Goal: Check status: Check status

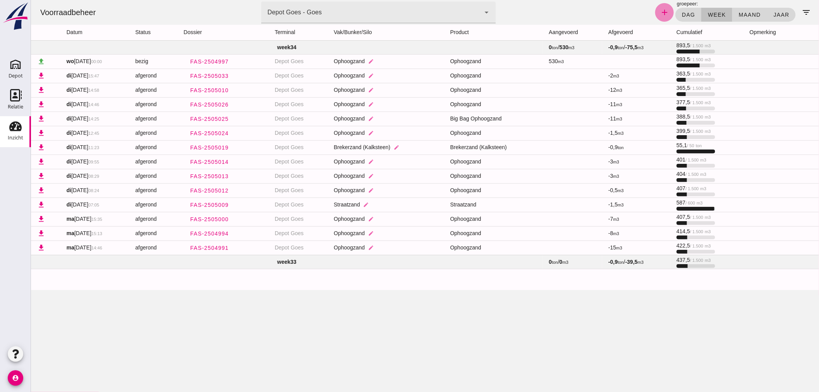
click at [659, 8] on icon "add" at bounding box center [663, 12] width 9 height 9
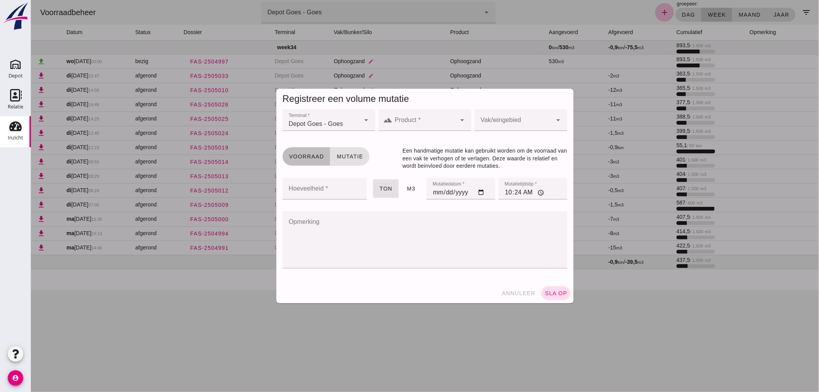
click span "Voorraad"
click button "annuleer"
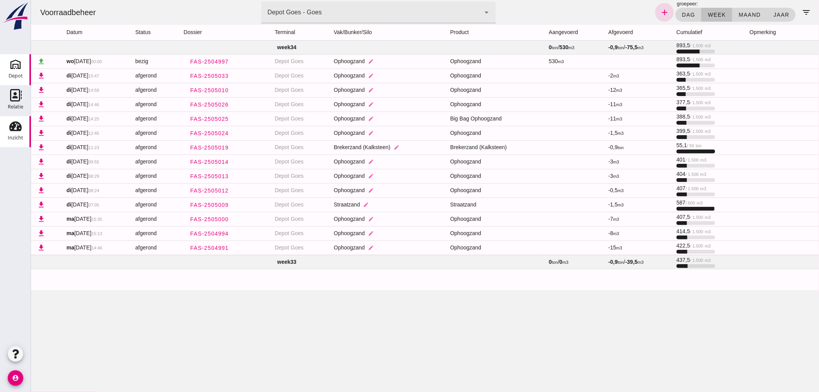
click at [15, 68] on icon "Depot" at bounding box center [15, 64] width 12 height 12
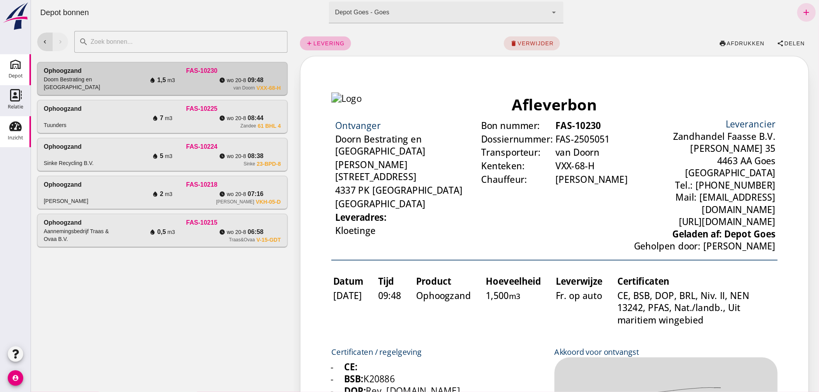
click at [20, 129] on use at bounding box center [15, 126] width 12 height 10
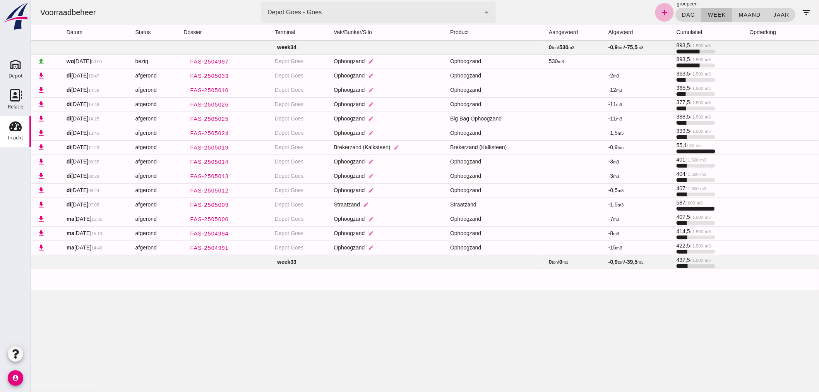
click at [659, 12] on icon "add" at bounding box center [663, 12] width 9 height 9
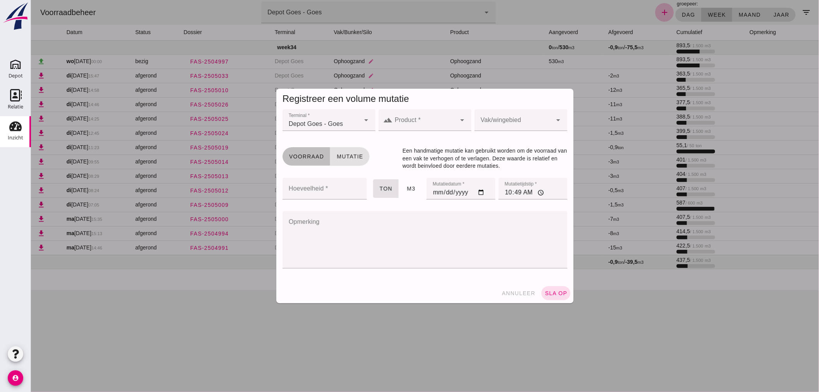
click span "Voorraad"
click span "Mutatie"
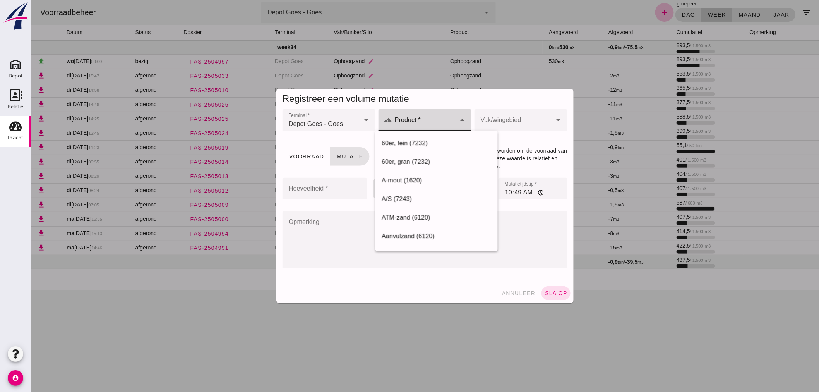
click icon "arrow_drop_down"
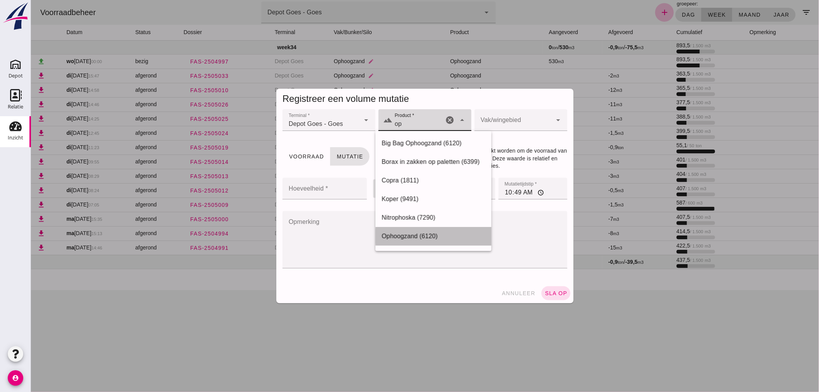
click at [415, 234] on div "Ophoogzand (6120)" at bounding box center [433, 235] width 104 height 9
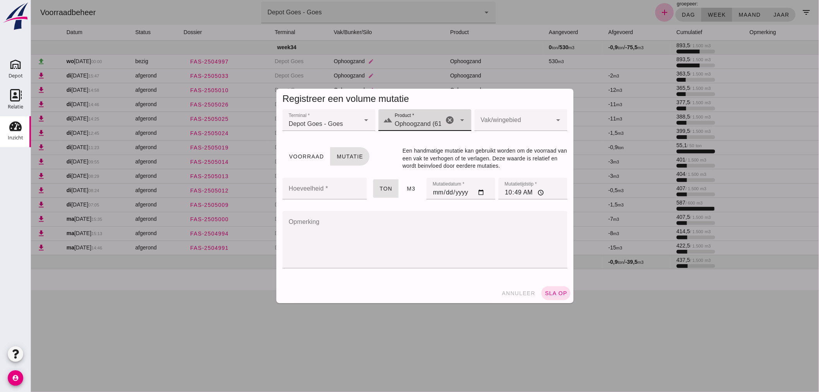
type input "Ophoogzand (6120)"
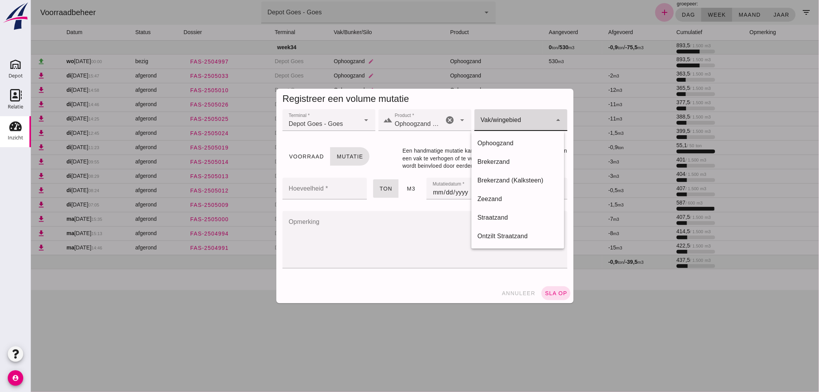
click icon "arrow_drop_down"
click at [504, 139] on div "Ophoogzand" at bounding box center [517, 143] width 80 height 9
type input "38"
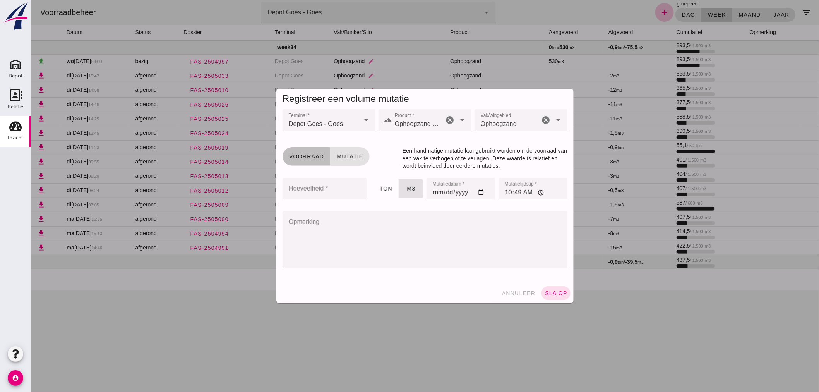
click span "Voorraad"
click button "annuleer"
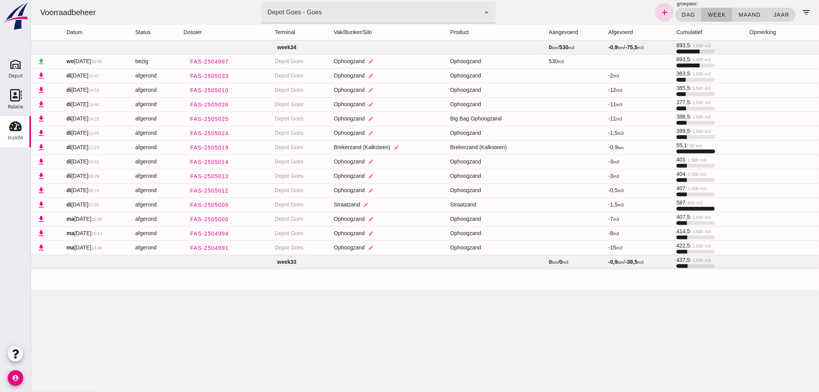
click at [363, 261] on td "week 33" at bounding box center [287, 262] width 512 height 14
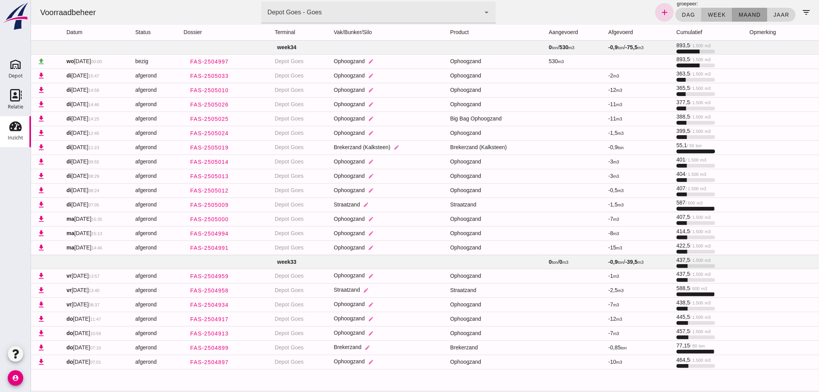
click span "maand"
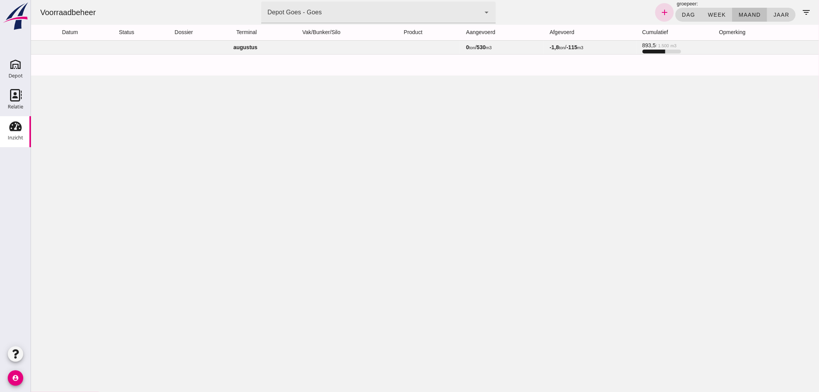
click at [411, 46] on td "augustus" at bounding box center [245, 47] width 429 height 14
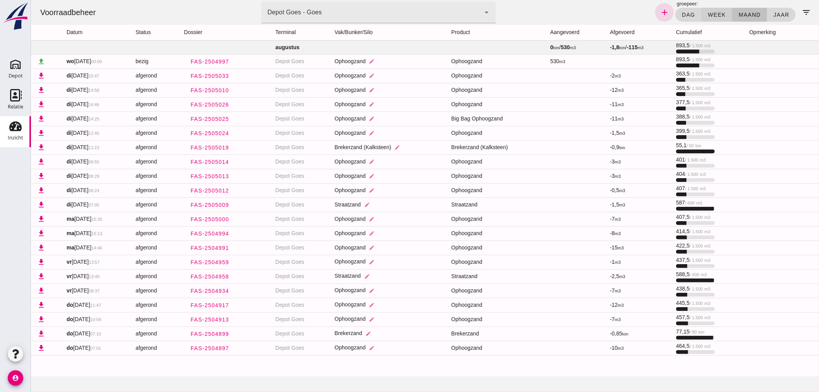
click button "week"
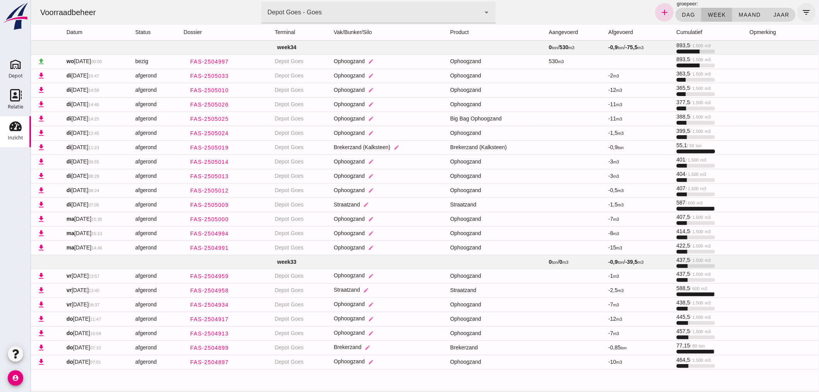
click at [801, 12] on icon "filter_list" at bounding box center [805, 12] width 9 height 9
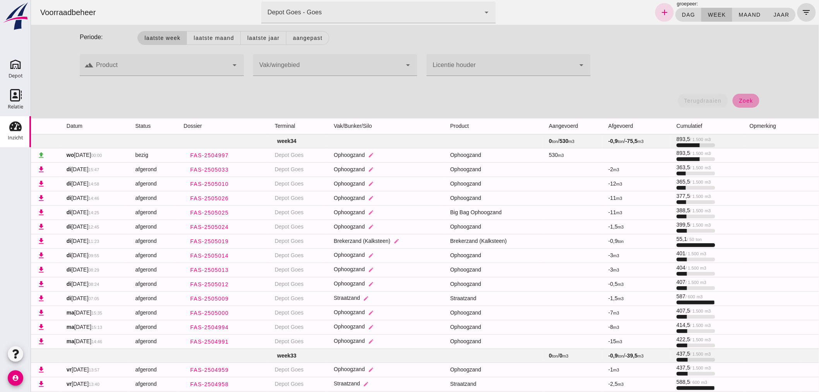
click span "zoek"
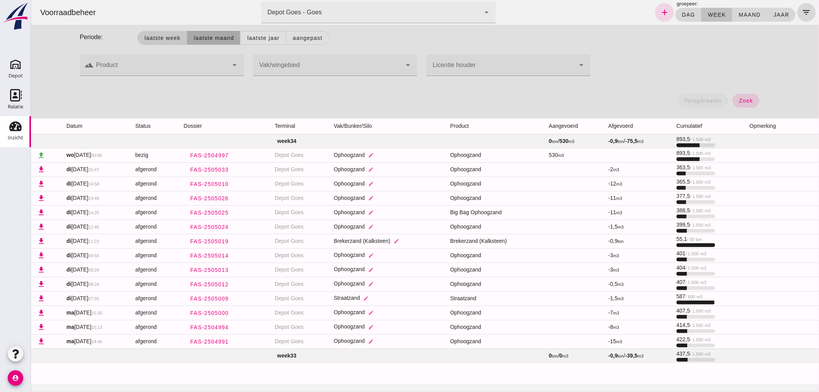
click span "Laatste maand"
click icon "arrow_drop_down"
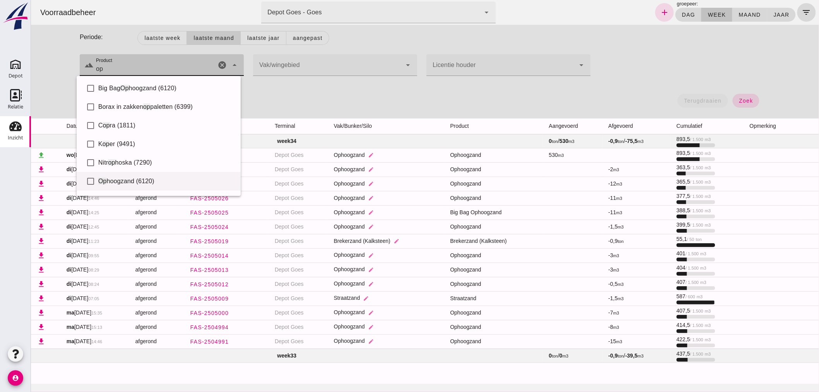
click span "hoogzand (6120)"
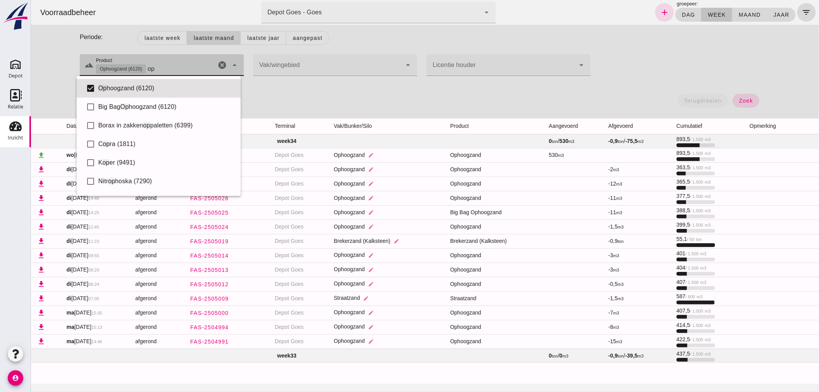
type input "op"
click icon "arrow_drop_down"
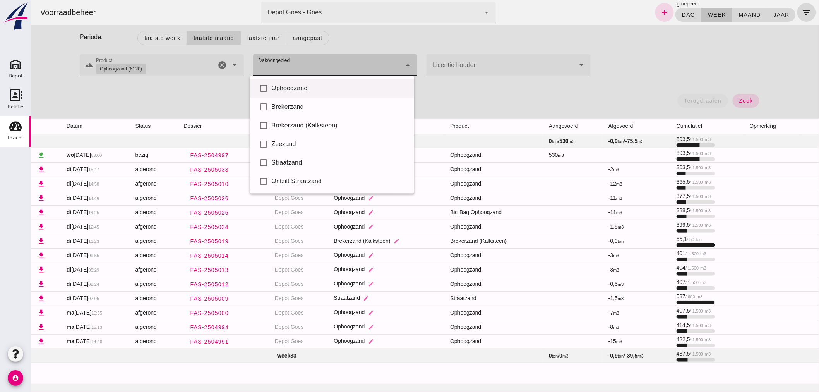
click at [310, 90] on div "Ophoogzand" at bounding box center [339, 88] width 136 height 9
type input "38"
checkbox input "true"
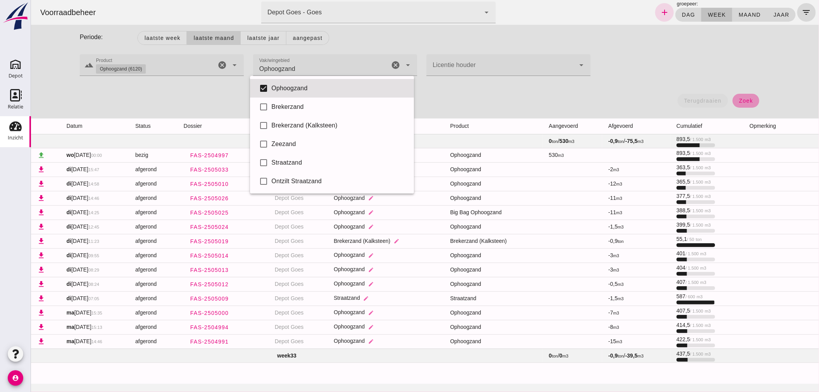
click span "zoek"
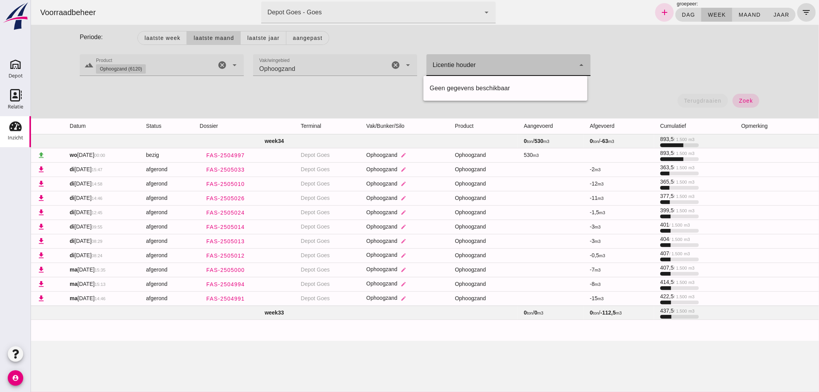
click icon "arrow_drop_down"
click at [551, 88] on div "Geen gegevens beschikbaar" at bounding box center [505, 88] width 152 height 9
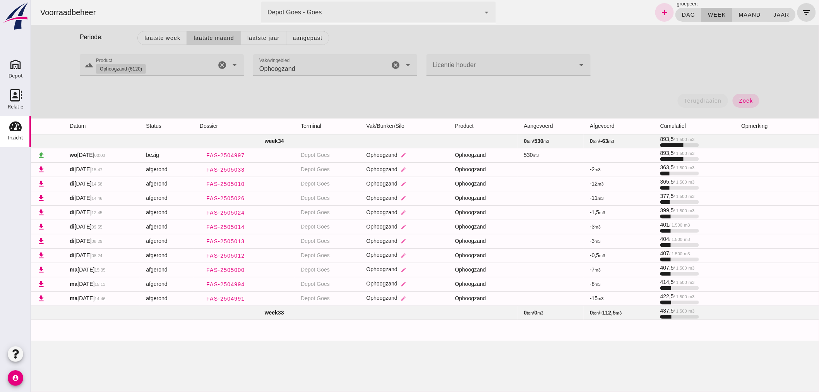
click at [655, 105] on div "terugdraaien zoek" at bounding box center [421, 103] width 693 height 28
click button "Laatste maand"
click at [739, 95] on button "zoek" at bounding box center [745, 101] width 27 height 14
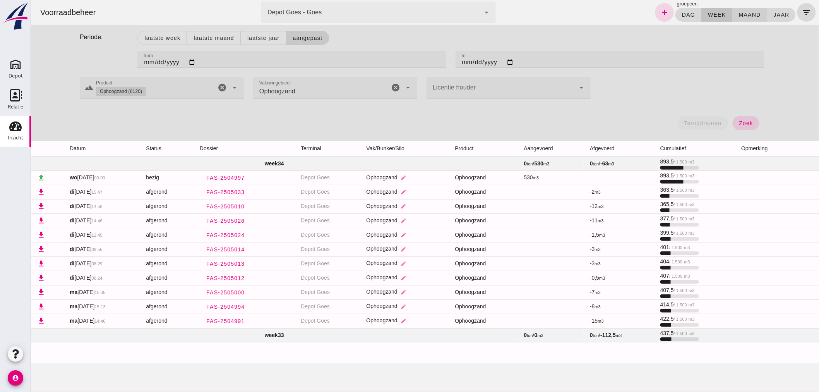
click span "maand"
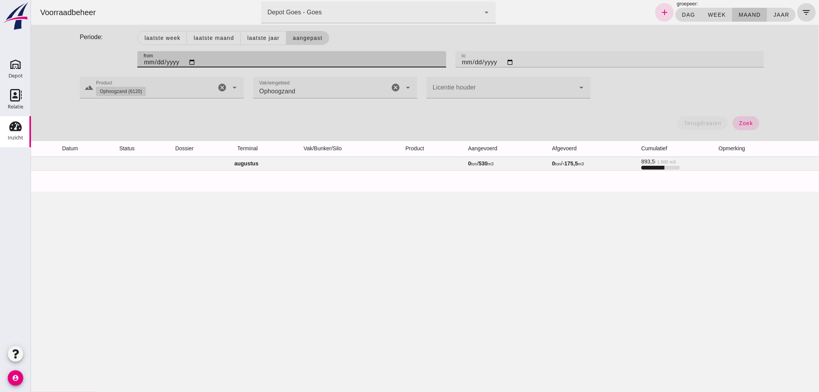
click input "2[DATE]"
type input "[DATE]"
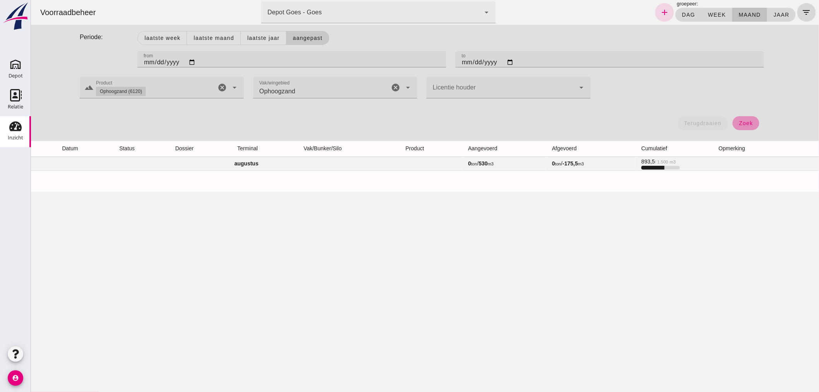
click at [739, 118] on button "zoek" at bounding box center [745, 123] width 27 height 14
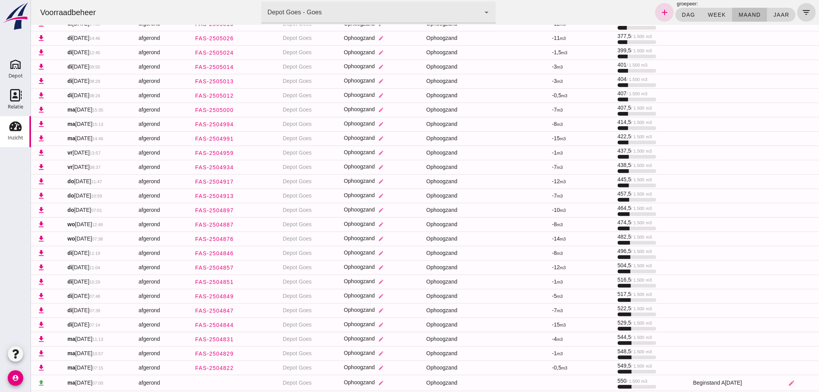
scroll to position [203, 0]
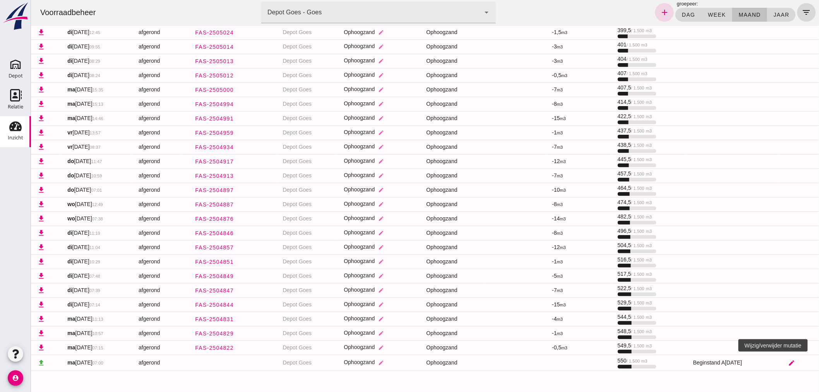
click at [787, 363] on icon "edit" at bounding box center [790, 362] width 7 height 7
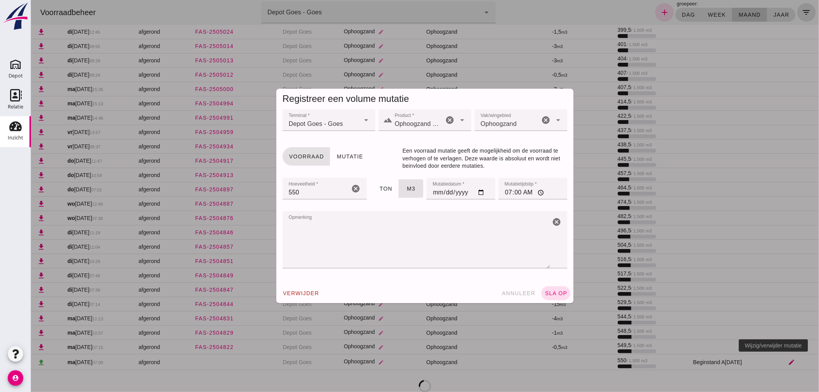
scroll to position [0, 0]
click button "annuleer"
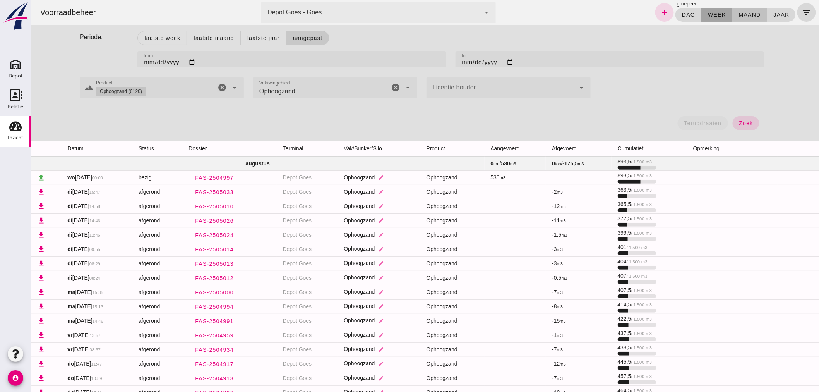
click span "week"
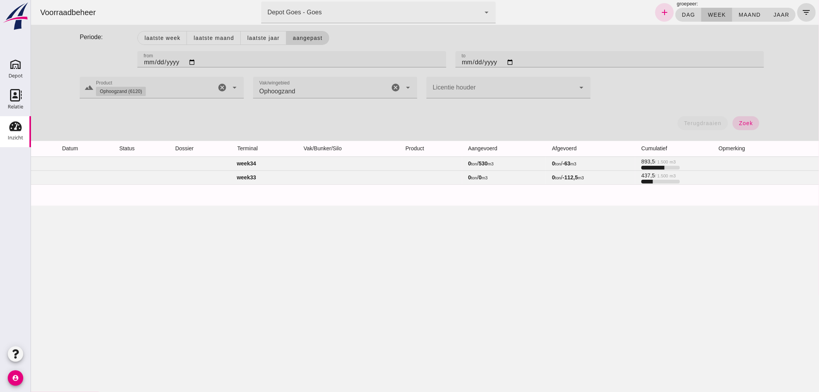
click at [394, 160] on td "week 34" at bounding box center [246, 163] width 431 height 14
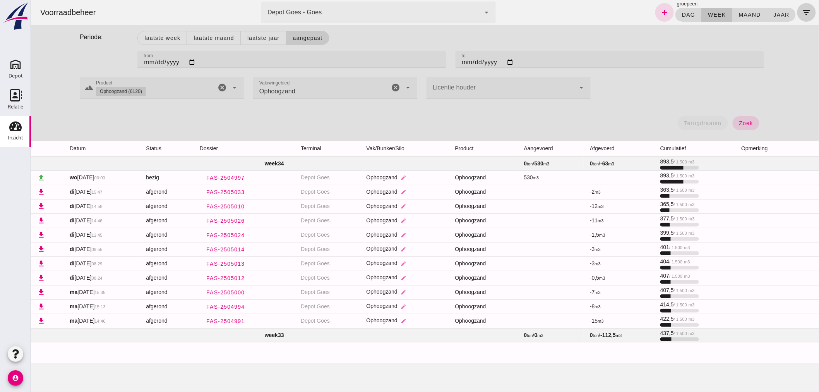
click at [802, 8] on icon "filter_list" at bounding box center [805, 12] width 9 height 9
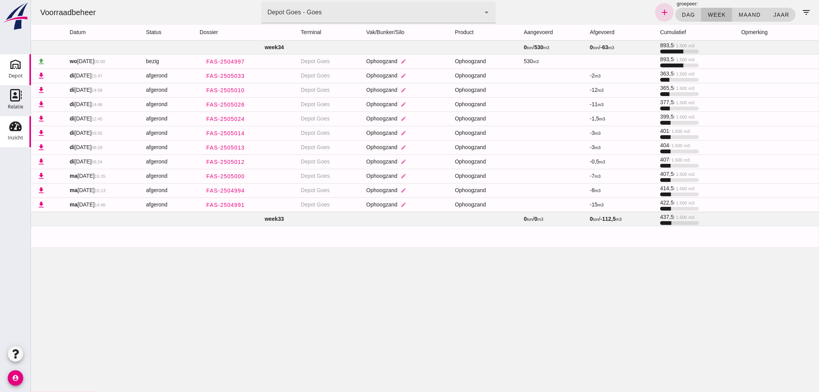
click at [21, 72] on div "Depot" at bounding box center [16, 75] width 14 height 11
